Goal: Obtain resource: Download file/media

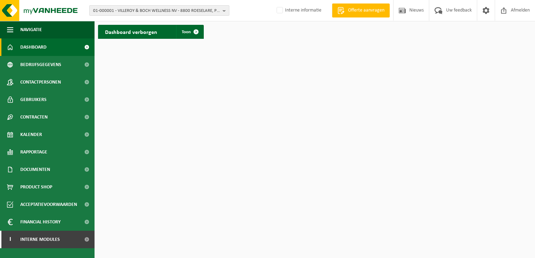
click at [154, 13] on span "01-000001 - VILLEROY & BOCH WELLNESS NV - 8800 ROESELARE, POPULIERSTRAAT 1" at bounding box center [156, 11] width 127 height 11
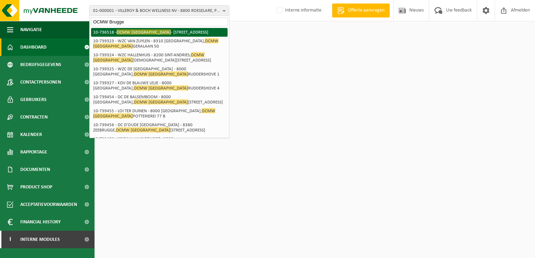
type input "OCMW Brugge"
click at [138, 36] on li "10-736518 - OCMW BRUGGE - 8000 BRUGGE, RUDDERSHOVE 4" at bounding box center [159, 32] width 137 height 9
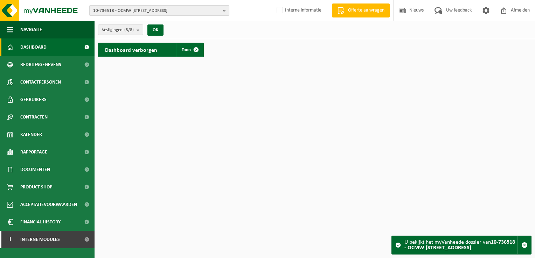
click at [222, 9] on button "10-736518 - OCMW [STREET_ADDRESS]" at bounding box center [159, 10] width 140 height 11
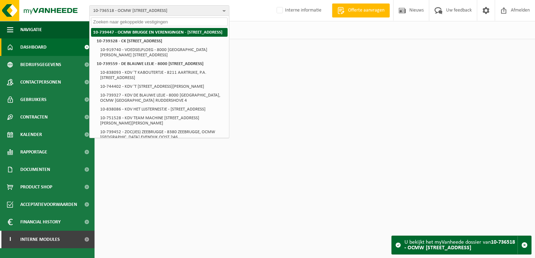
click at [148, 37] on li "10-739447 - OCMW BRUGGE EN VERENIGINGEN - [STREET_ADDRESS]" at bounding box center [159, 32] width 137 height 9
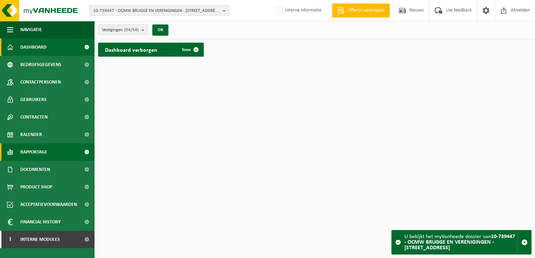
click at [42, 156] on span "Rapportage" at bounding box center [33, 153] width 27 height 18
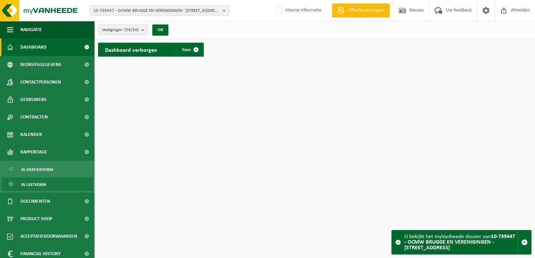
click at [41, 184] on span "In lijstvorm" at bounding box center [33, 184] width 25 height 13
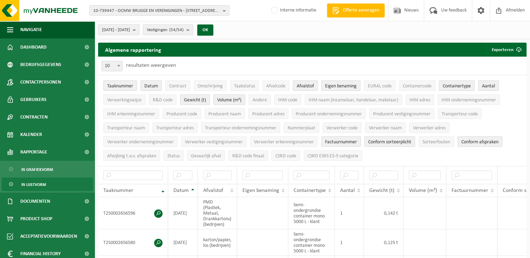
click at [139, 30] on b "submit" at bounding box center [136, 30] width 6 height 10
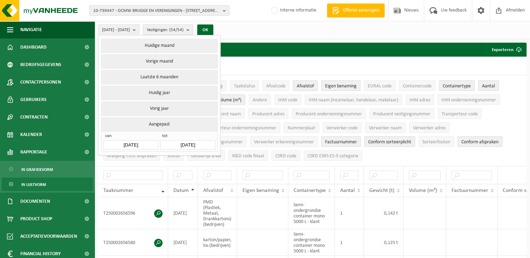
click at [143, 145] on input "2025-04-01" at bounding box center [130, 144] width 55 height 9
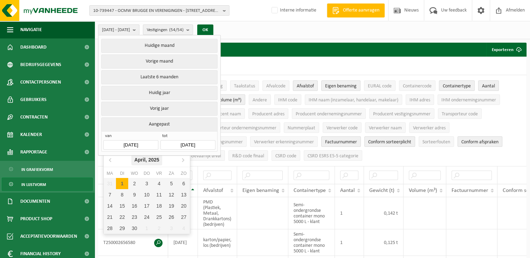
click at [153, 164] on div "April, 2025" at bounding box center [146, 159] width 30 height 11
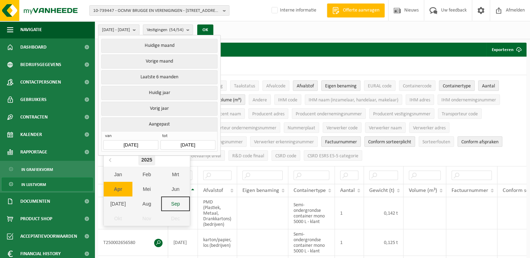
click at [153, 164] on div "2025" at bounding box center [146, 159] width 16 height 11
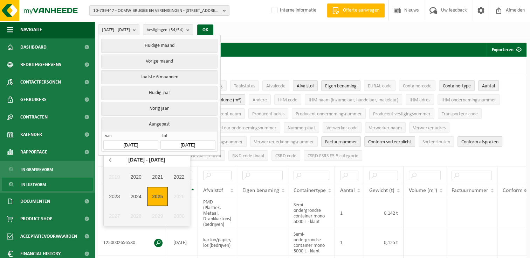
click at [112, 163] on icon at bounding box center [110, 159] width 11 height 11
click at [112, 163] on nav "2010 - 2019" at bounding box center [147, 160] width 86 height 14
click at [151, 158] on div "2010 - 2019" at bounding box center [146, 159] width 42 height 11
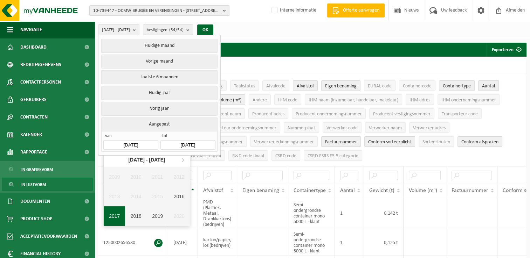
click at [119, 214] on div "2017" at bounding box center [115, 217] width 22 height 20
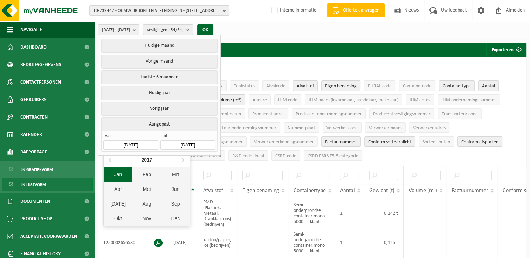
click at [115, 176] on div "Jan" at bounding box center [118, 174] width 29 height 15
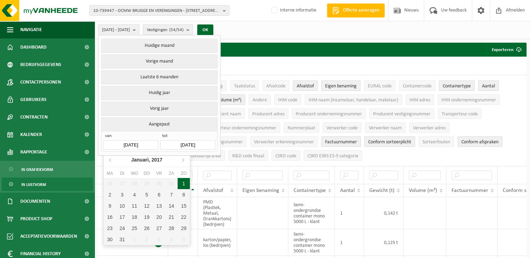
click at [181, 186] on div "1" at bounding box center [184, 183] width 12 height 11
type input "2017-01-01"
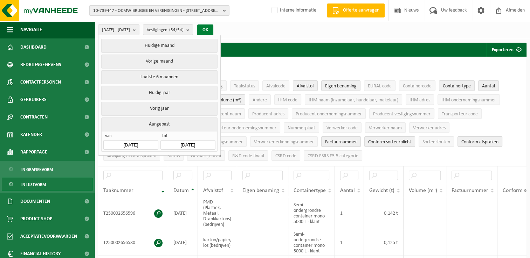
click at [213, 29] on button "OK" at bounding box center [205, 30] width 16 height 11
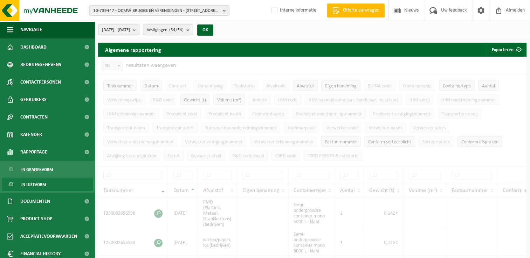
click at [139, 28] on b "submit" at bounding box center [136, 30] width 6 height 10
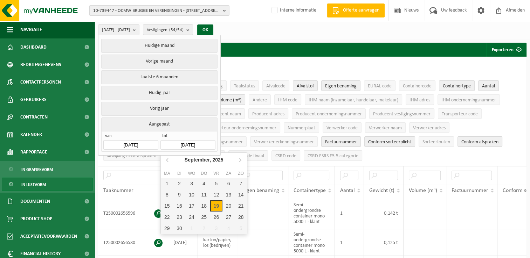
click at [196, 145] on input "2025-09-19" at bounding box center [187, 144] width 55 height 9
click at [222, 161] on icon "2025" at bounding box center [217, 160] width 11 height 5
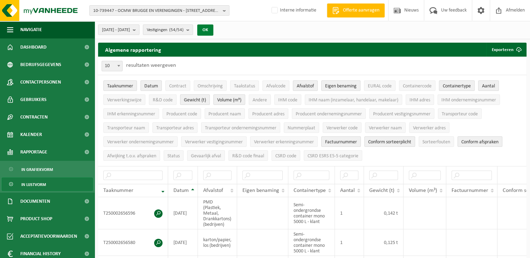
click at [213, 30] on button "OK" at bounding box center [205, 30] width 16 height 11
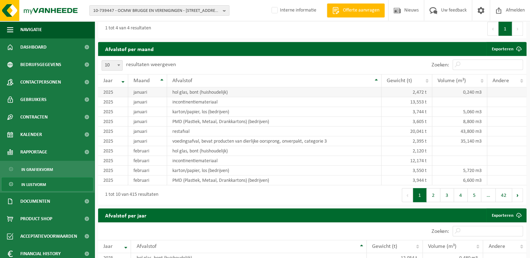
scroll to position [701, 0]
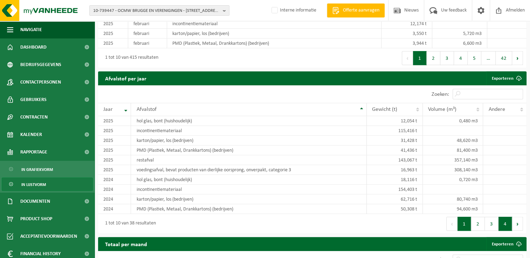
click at [505, 217] on button "4" at bounding box center [505, 224] width 14 height 14
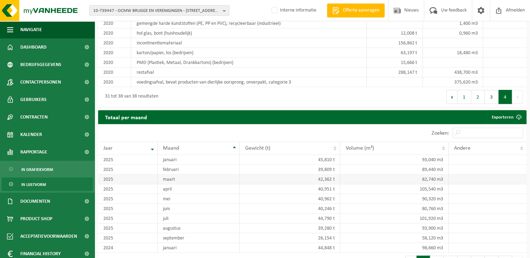
scroll to position [809, 0]
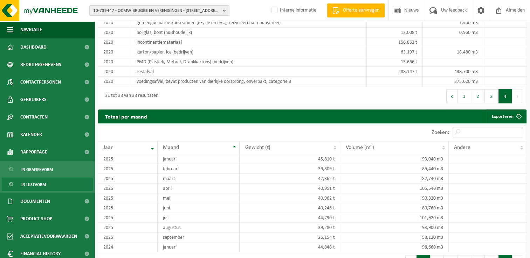
click at [503, 253] on button "7" at bounding box center [505, 262] width 14 height 14
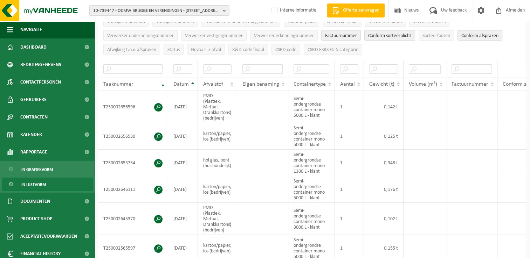
scroll to position [0, 0]
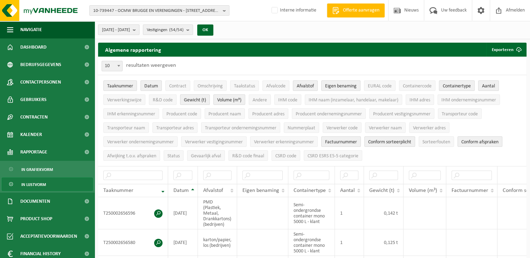
click at [139, 29] on b "submit" at bounding box center [136, 30] width 6 height 10
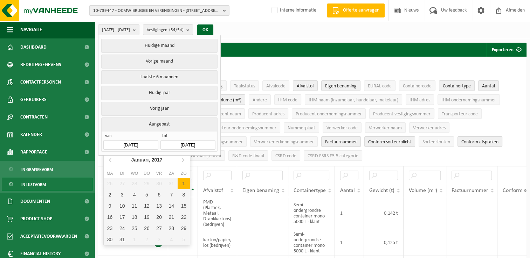
click at [130, 143] on input "2017-01-01" at bounding box center [130, 144] width 55 height 9
click at [156, 160] on icon "2017" at bounding box center [156, 160] width 11 height 5
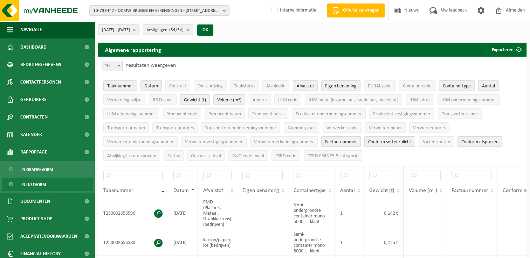
click at [130, 26] on span "2017-01-01 - 2025-09-19" at bounding box center [116, 30] width 28 height 11
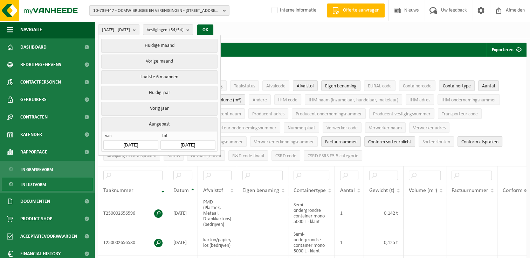
click at [122, 144] on input "2017-01-01" at bounding box center [130, 144] width 55 height 9
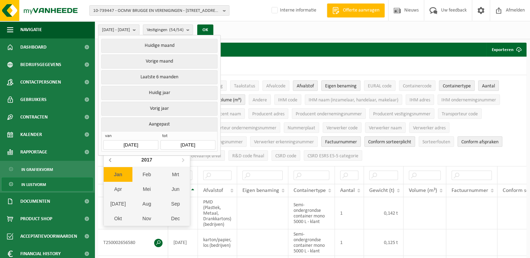
click at [112, 161] on icon at bounding box center [110, 159] width 11 height 11
click at [112, 161] on nav "2016" at bounding box center [147, 160] width 86 height 14
click at [146, 177] on div "Feb" at bounding box center [146, 174] width 29 height 15
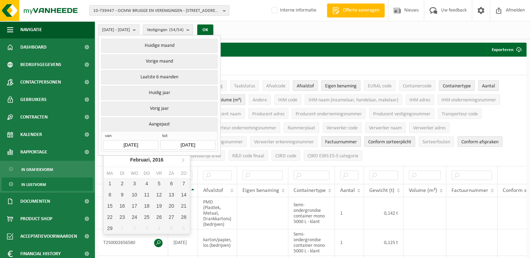
click at [197, 142] on input "2025-09-19" at bounding box center [187, 144] width 55 height 9
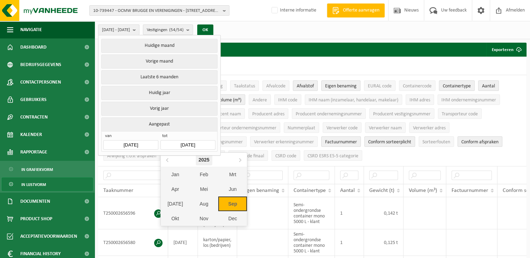
click at [206, 159] on div "2025" at bounding box center [204, 159] width 16 height 11
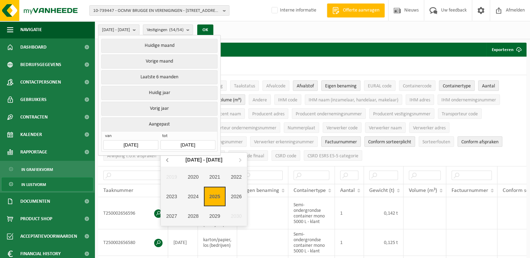
click at [169, 160] on icon at bounding box center [167, 159] width 11 height 11
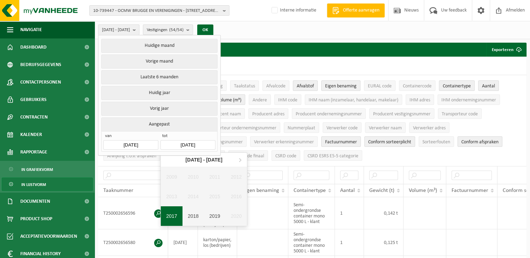
click at [175, 214] on div "2017" at bounding box center [172, 217] width 22 height 20
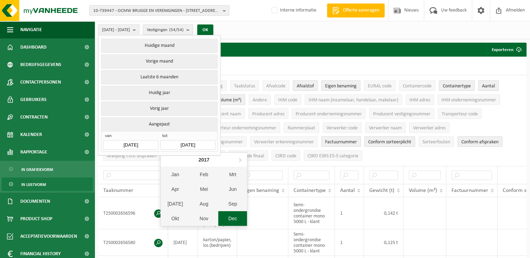
click at [226, 218] on div "Dec" at bounding box center [232, 219] width 29 height 15
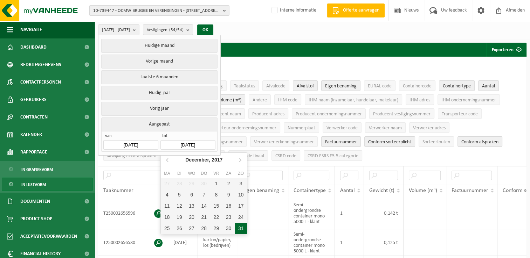
click at [240, 230] on div "31" at bounding box center [241, 228] width 12 height 11
type input "2017-12-31"
type input "2017-01-01"
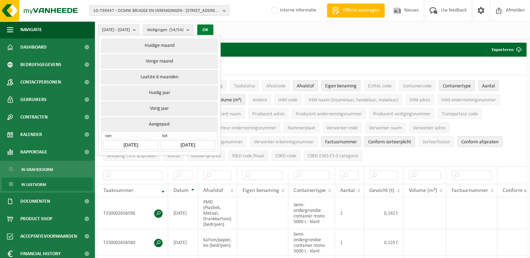
click at [213, 32] on button "OK" at bounding box center [205, 30] width 16 height 11
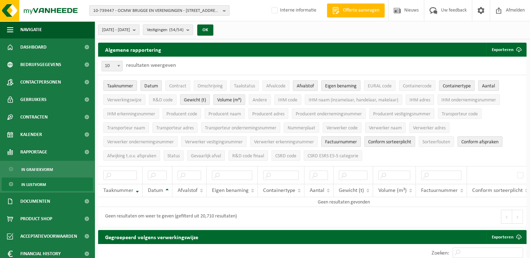
click at [199, 14] on span "10-739447 - OCMW BRUGGE EN VERENIGINGEN - 8000 BRUGGE, RUDDERSHOVE 4" at bounding box center [156, 11] width 127 height 11
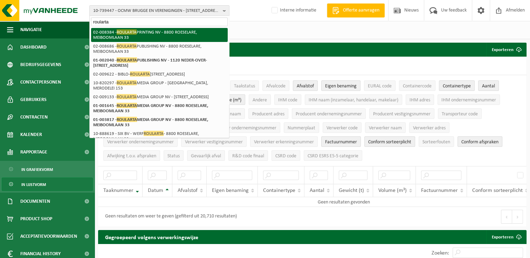
type input "roularta"
click at [134, 33] on span "ROULARTA" at bounding box center [127, 31] width 20 height 5
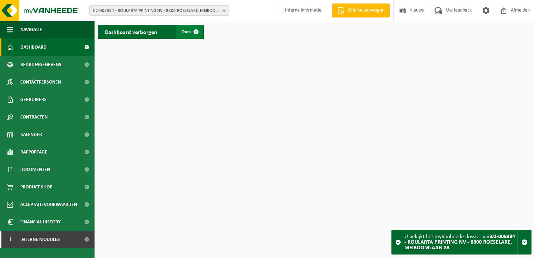
click at [182, 32] on span "Toon" at bounding box center [186, 32] width 9 height 5
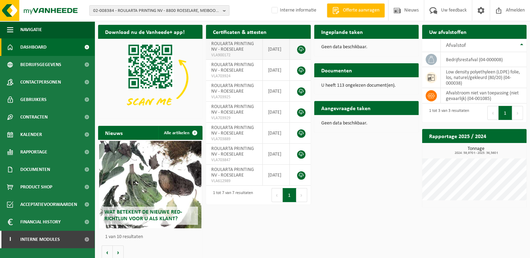
click at [301, 48] on link at bounding box center [301, 50] width 8 height 8
